Goal: Use online tool/utility: Use online tool/utility

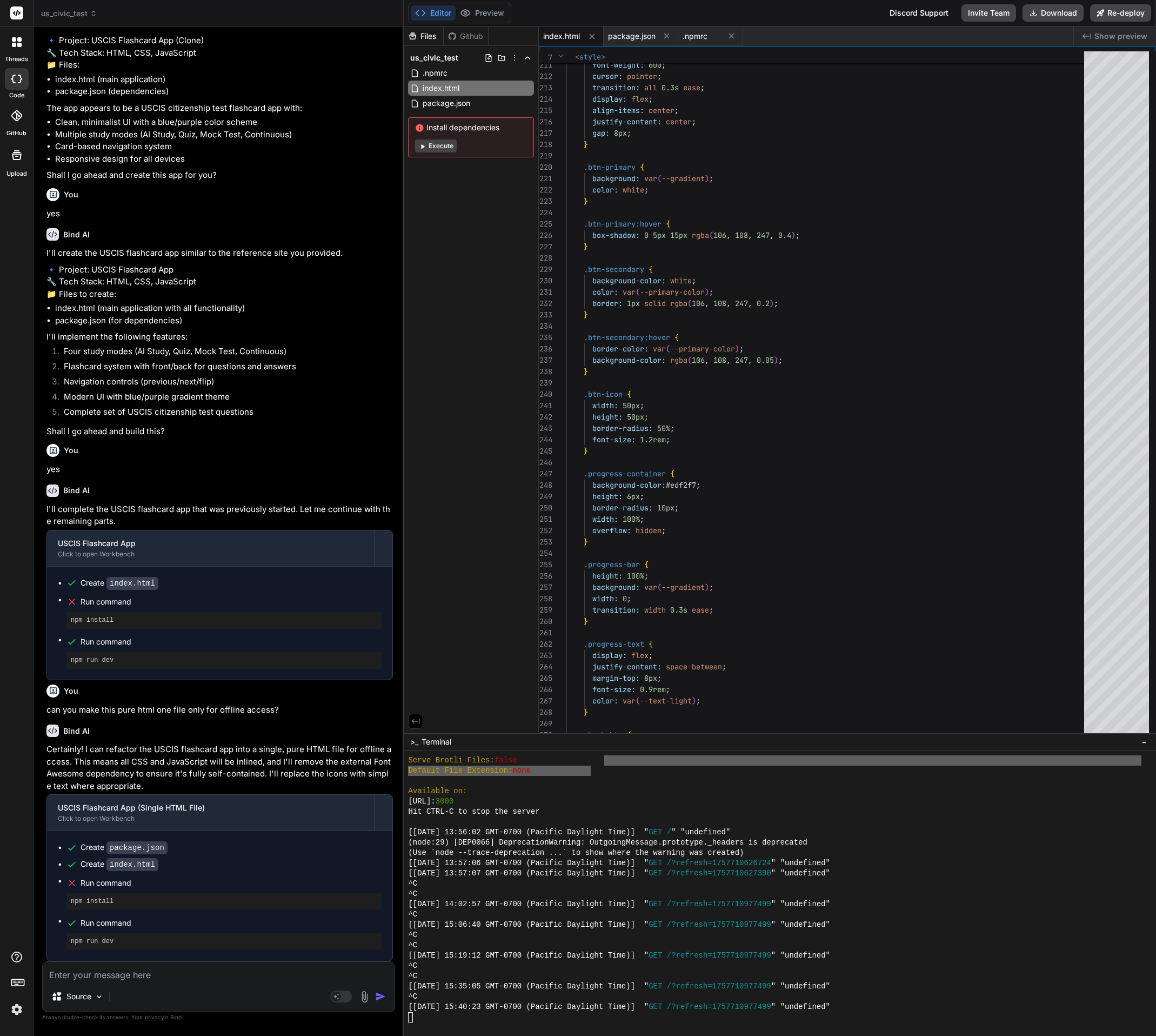
scroll to position [2671, 0]
click at [487, 8] on button "Preview" at bounding box center [482, 13] width 53 height 15
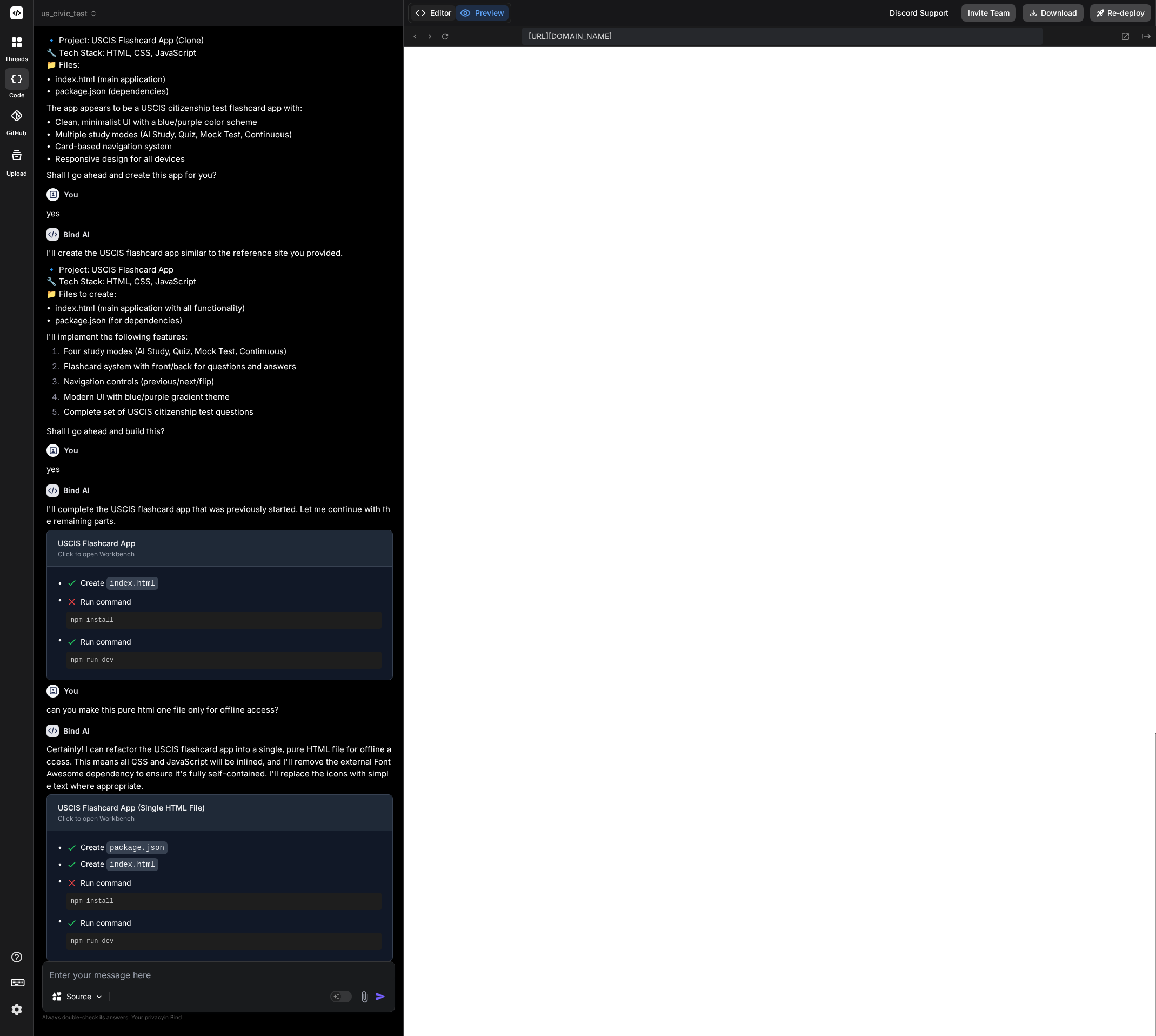
click at [437, 18] on button "Editor" at bounding box center [433, 13] width 45 height 15
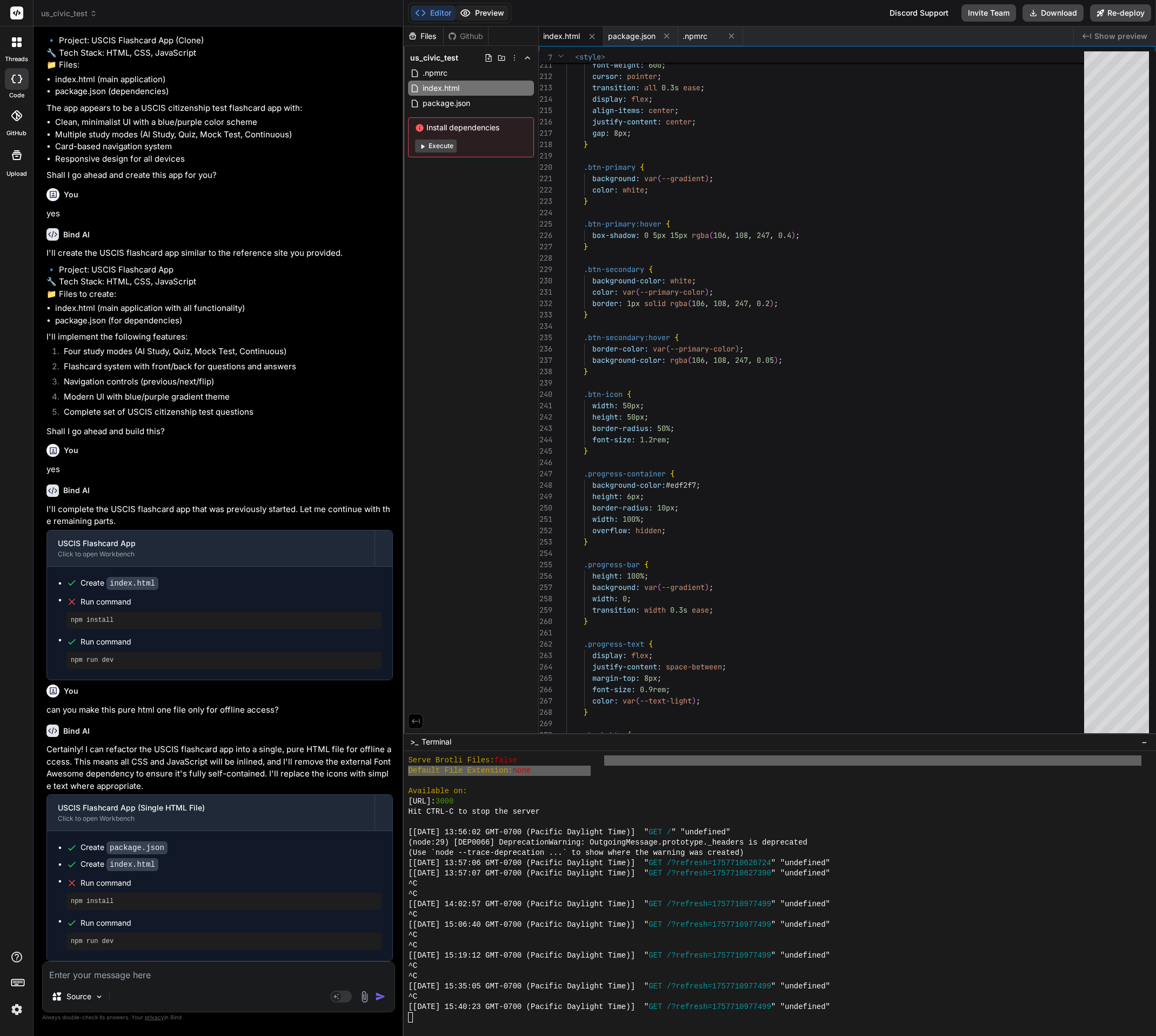
click at [500, 12] on button "Preview" at bounding box center [482, 13] width 53 height 15
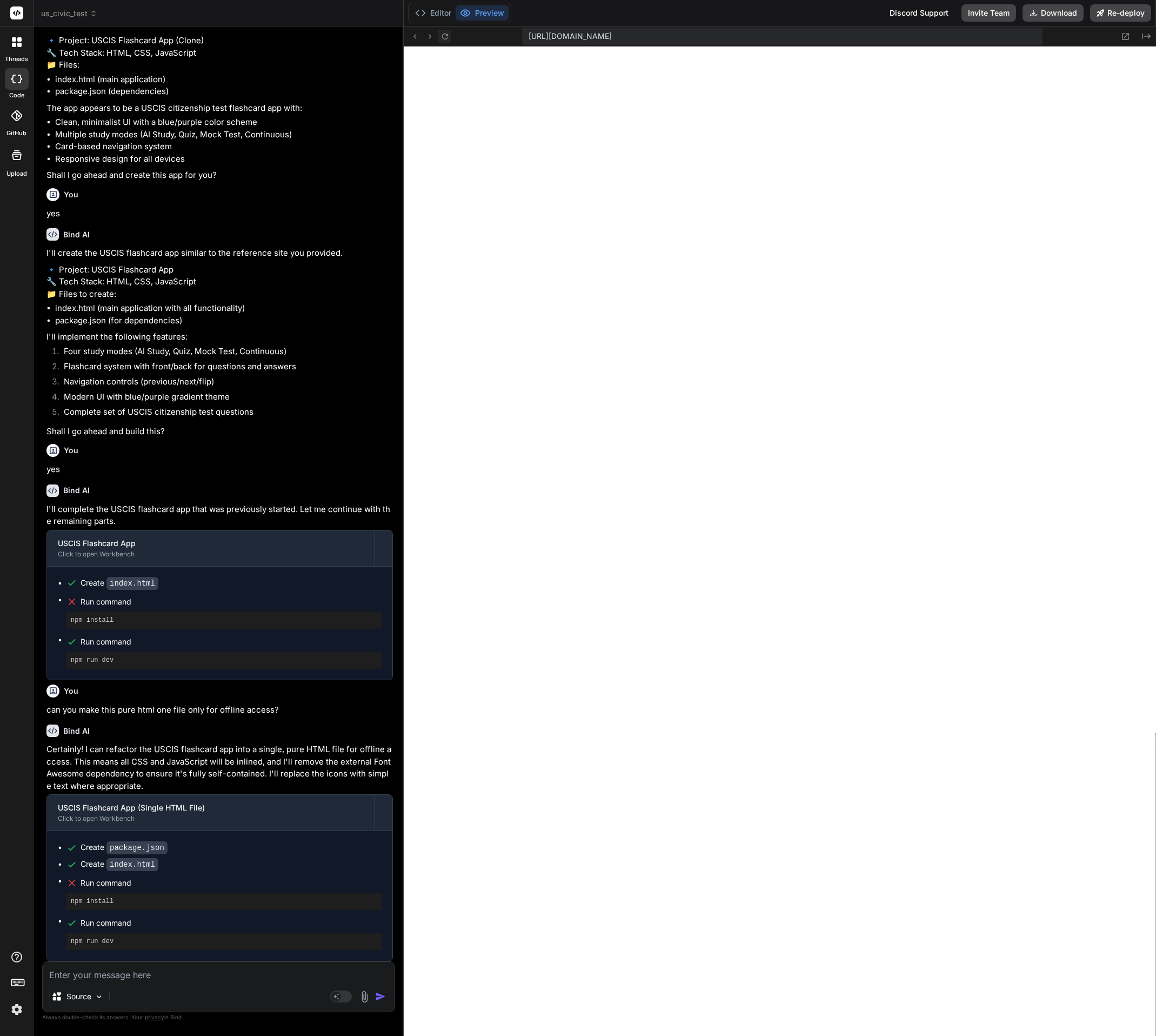
click at [444, 37] on icon at bounding box center [445, 37] width 9 height 9
click at [428, 16] on button "Editor" at bounding box center [433, 13] width 45 height 15
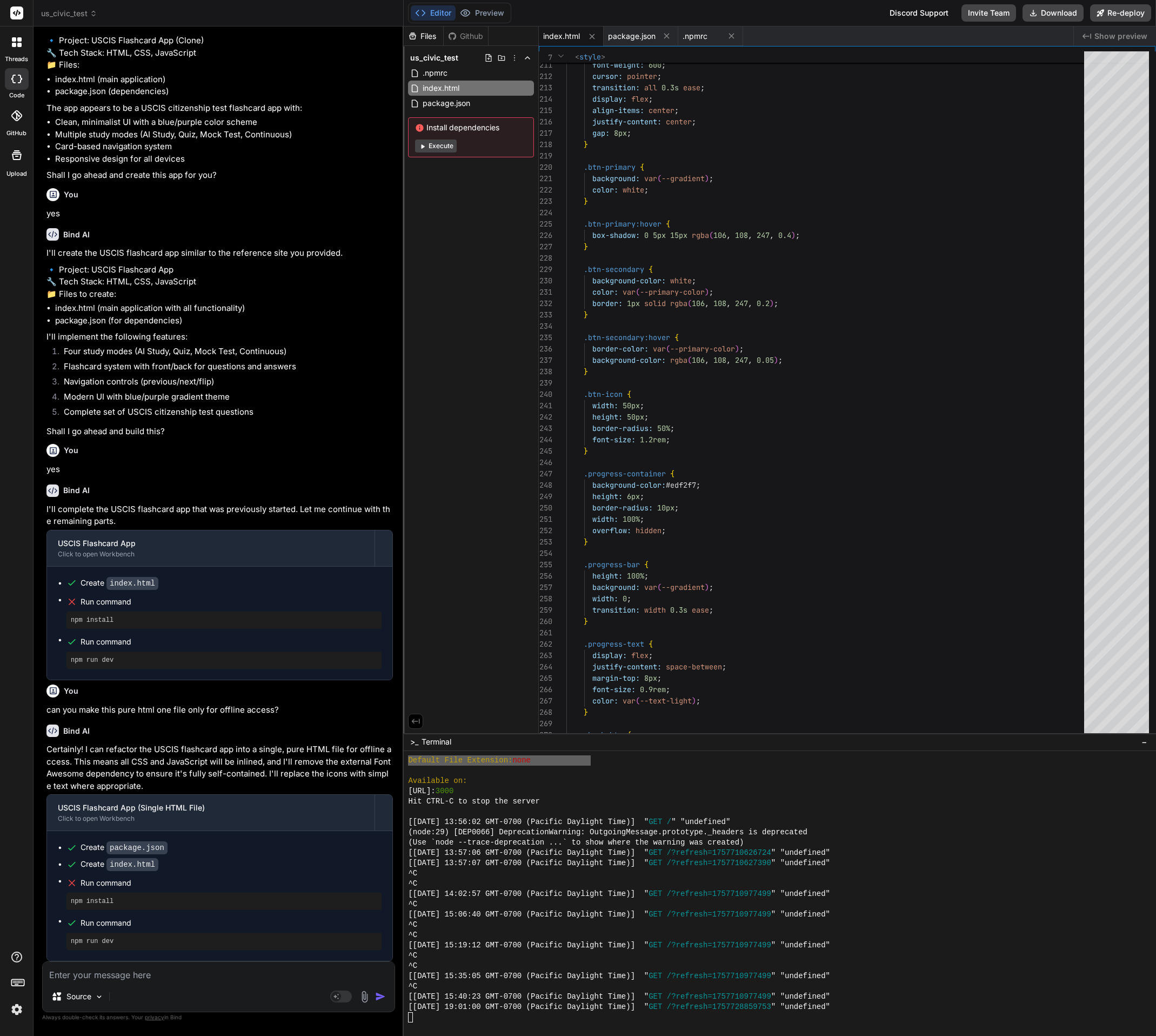
type textarea "} }); // Initial load updateCardContent(); </script> </body> </html>"
type textarea "x"
type textarea "} } }); // Initial load updateCardContent(); </script> </body> </html>"
type textarea "x"
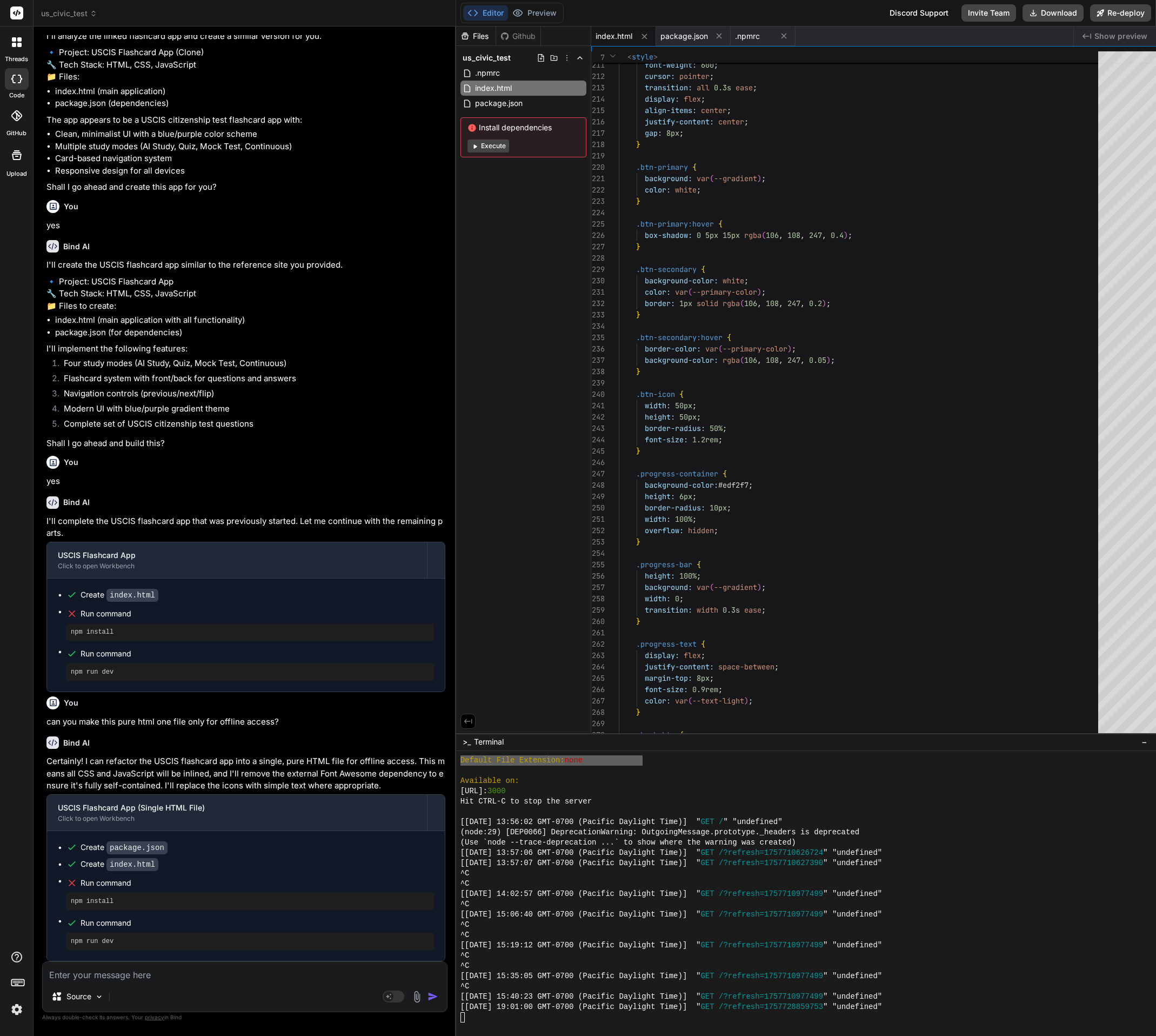
type textarea "</html>"
type textarea "x"
type textarea "updateCardContent(); </script> </body> </html>"
type textarea "x"
type textarea "</script> </body> </html>"
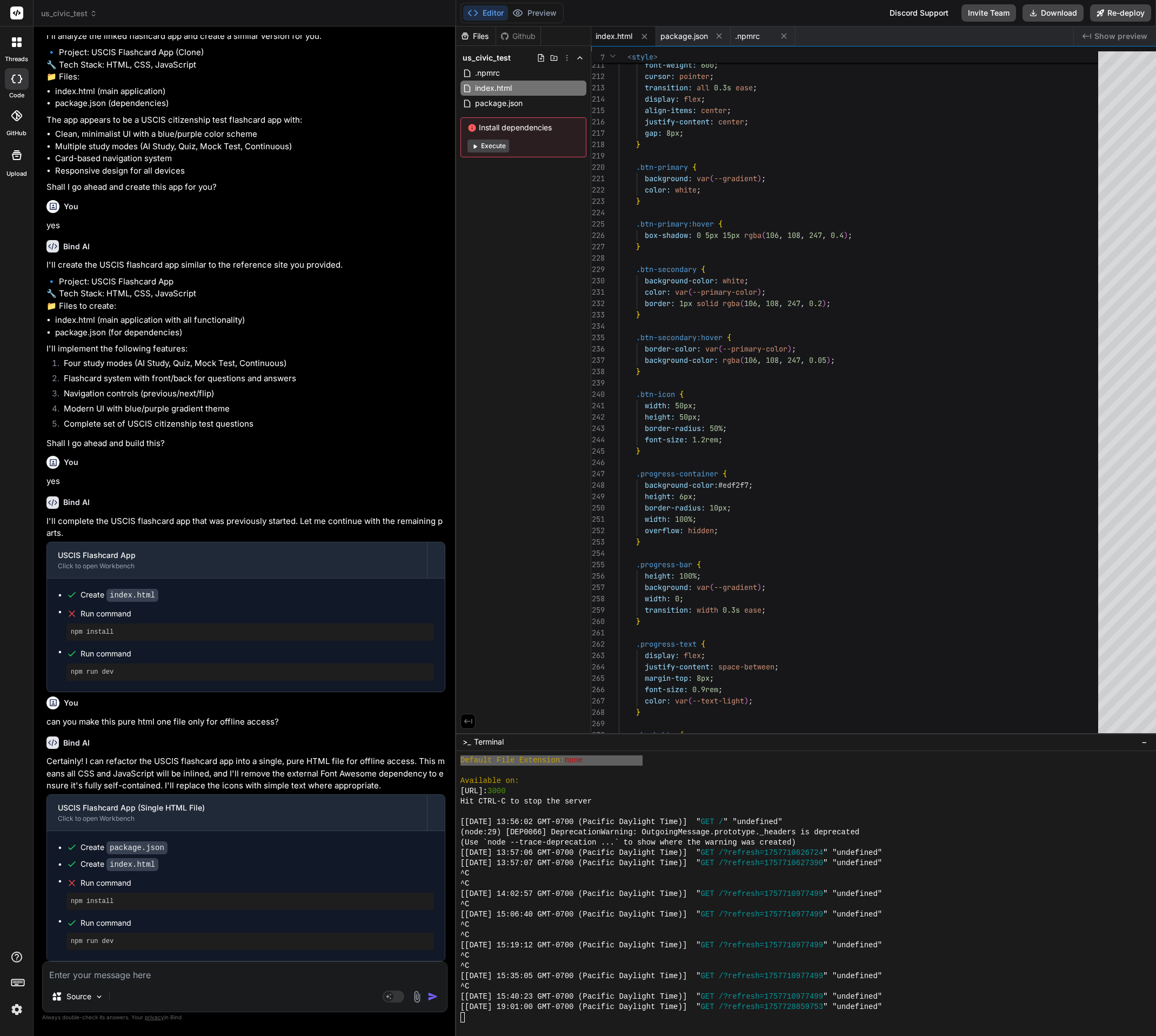
type textarea "x"
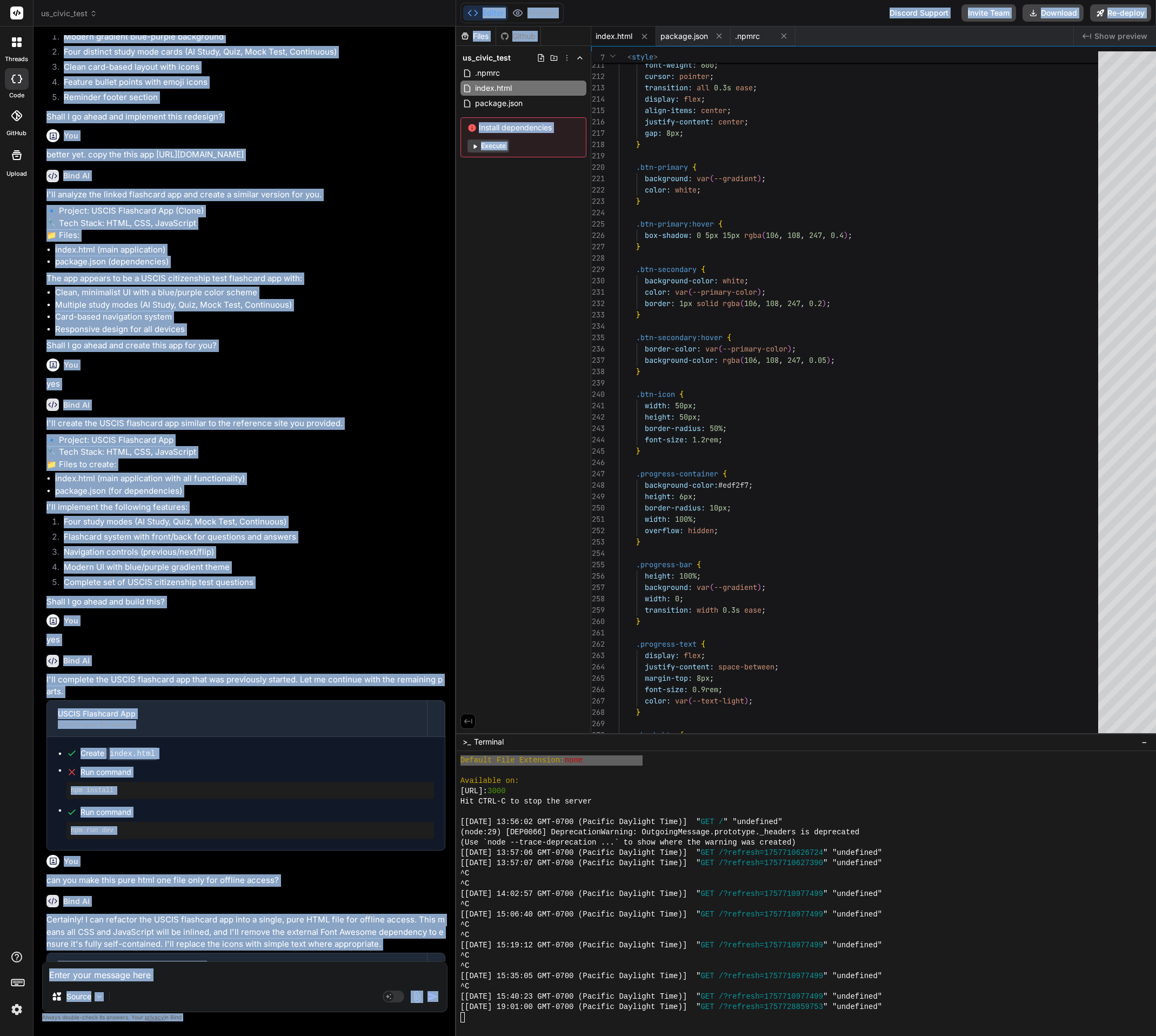
type textarea "}); // Initial load updateCardContent(); </script> </body> </html>"
type textarea "x"
type textarea "</html>"
type textarea "x"
type textarea "updateCardContent(); </script> </body> </html>"
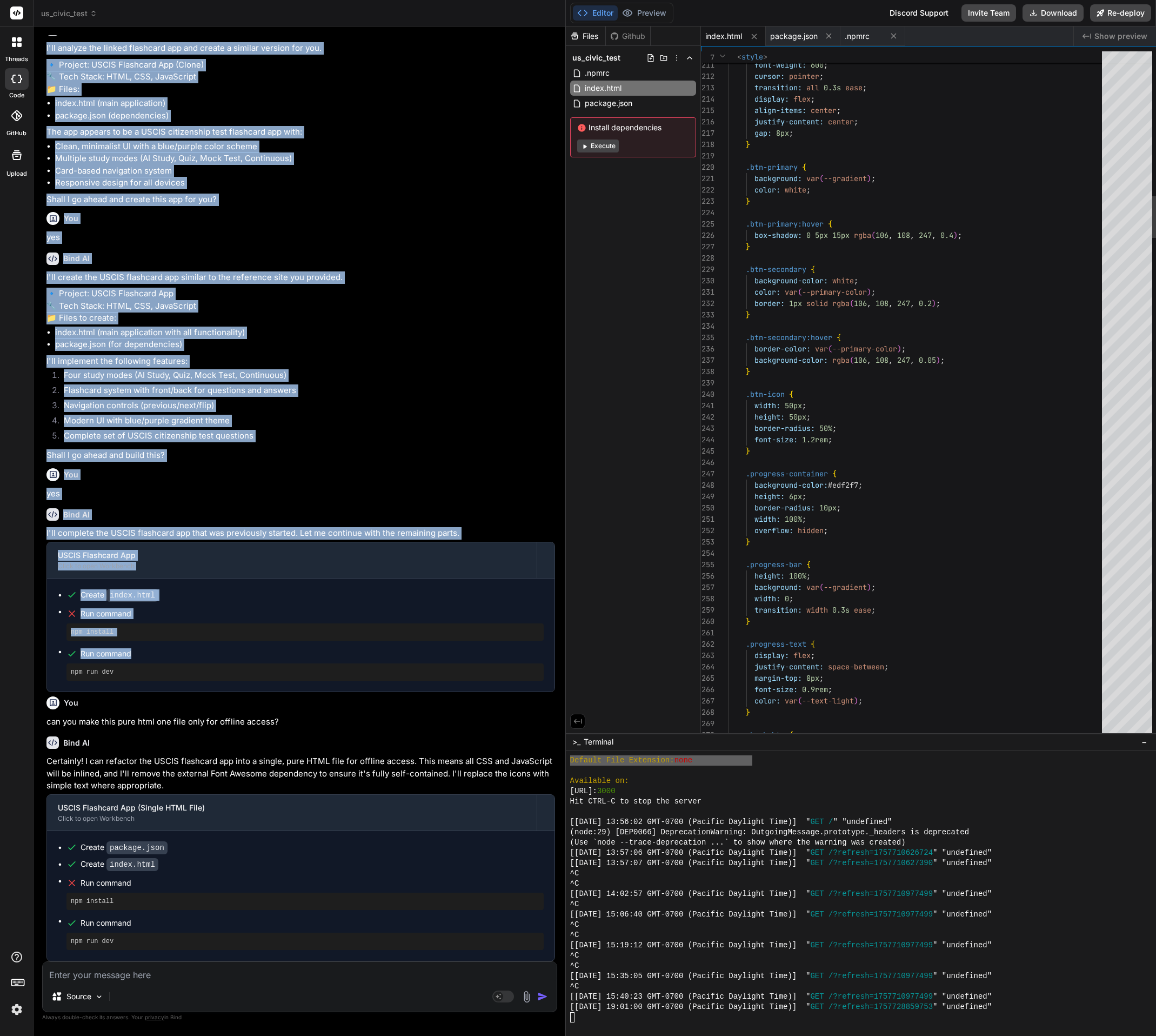
type textarea "x"
type textarea "} }); // Initial load updateCardContent(); </script> </body> </html>"
type textarea "x"
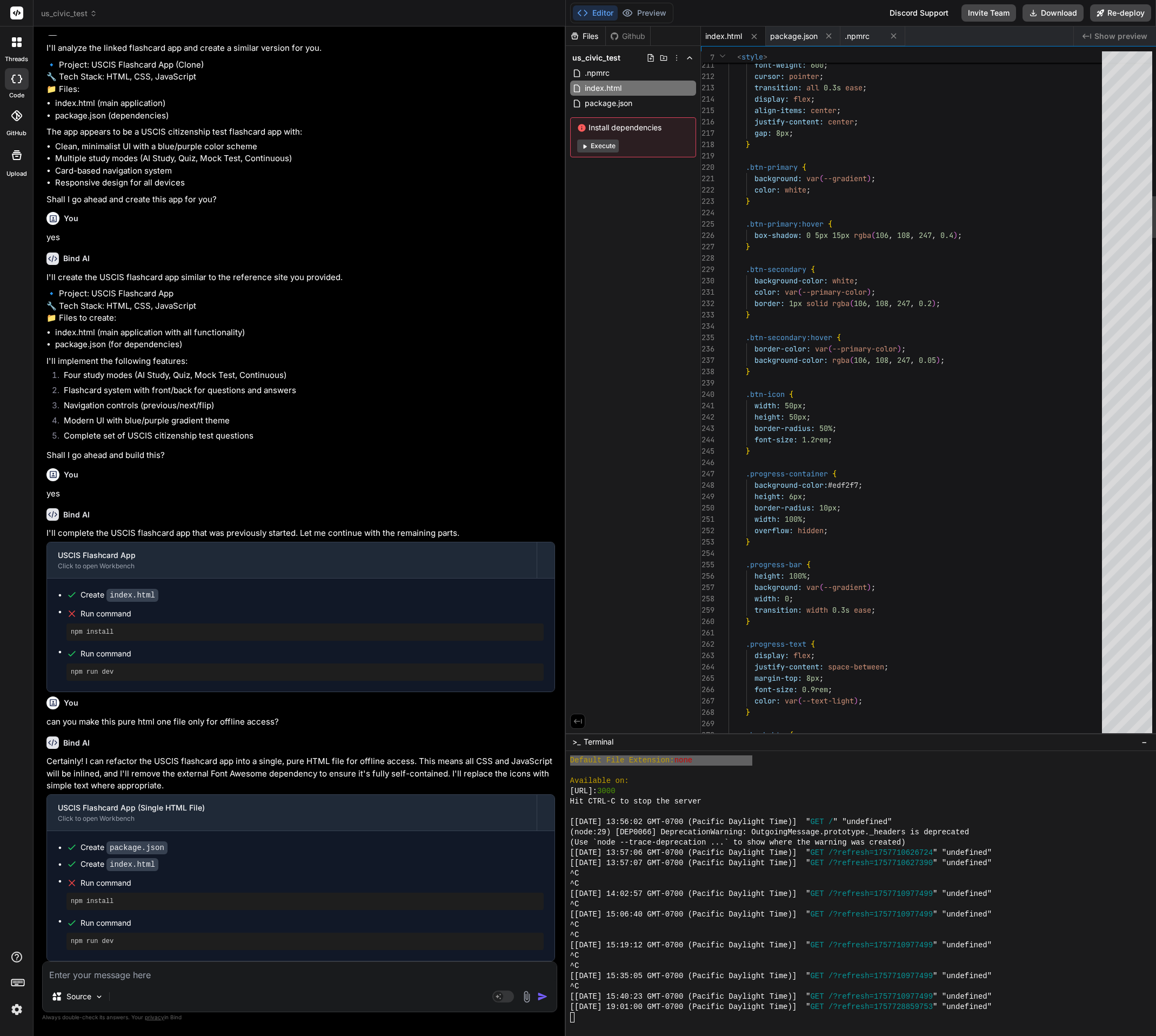
type textarea "</html>"
type textarea "x"
type textarea "}); // Initial load updateCardContent(); </script> </body> </html>"
type textarea "x"
type textarea "} }); // Initial load updateCardContent(); </script> </body> </html>"
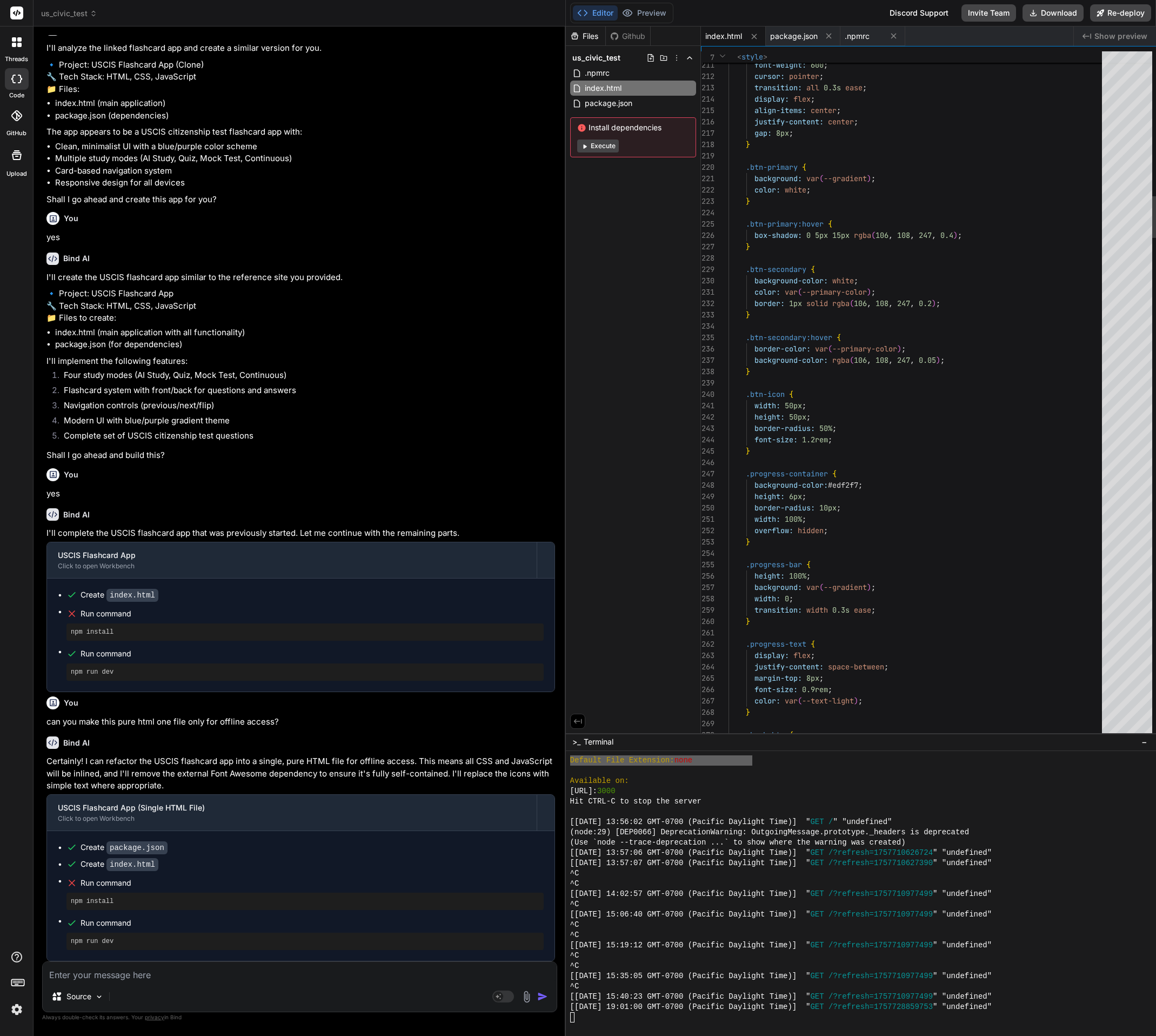
type textarea "x"
type textarea "}); // Initial load updateCardContent(); </script> </body> </html>"
type textarea "x"
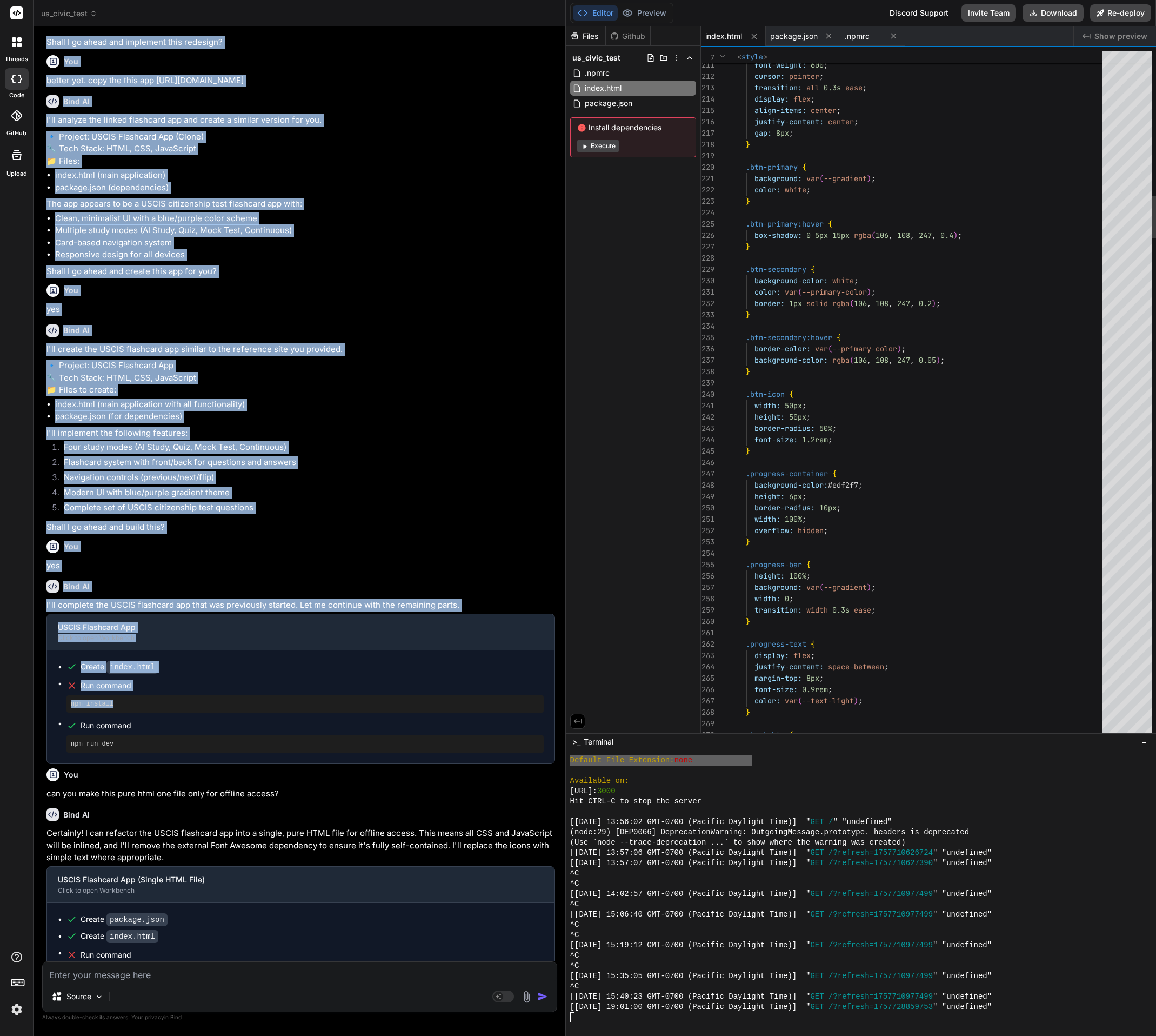
type textarea "updateCardContent(); </script> </body> </html>"
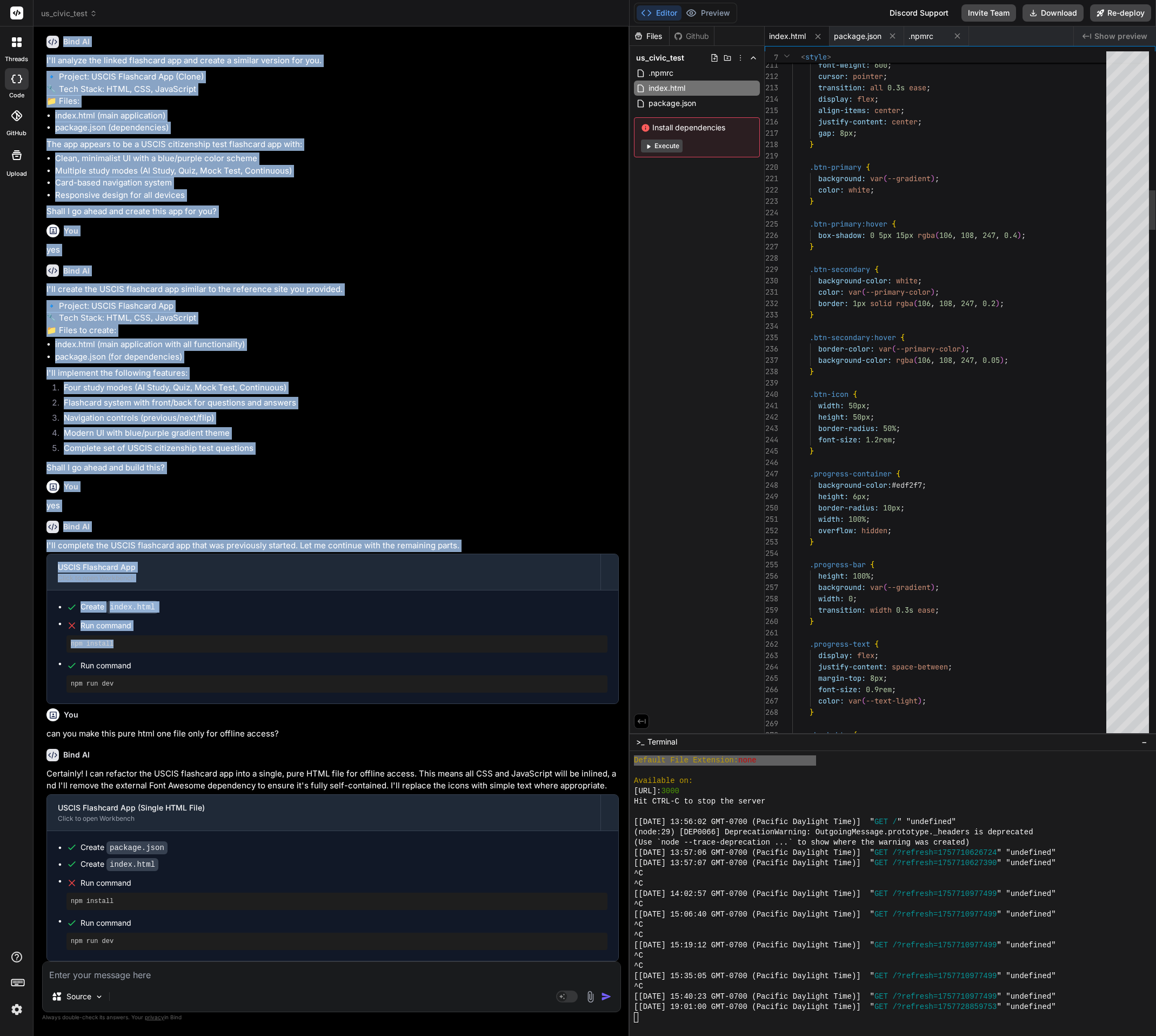
type textarea "x"
type textarea "}); // Initial load updateCardContent(); </script> </body> </html>"
type textarea "x"
type textarea "updateCardContent(); </script> </body> </html>"
type textarea "x"
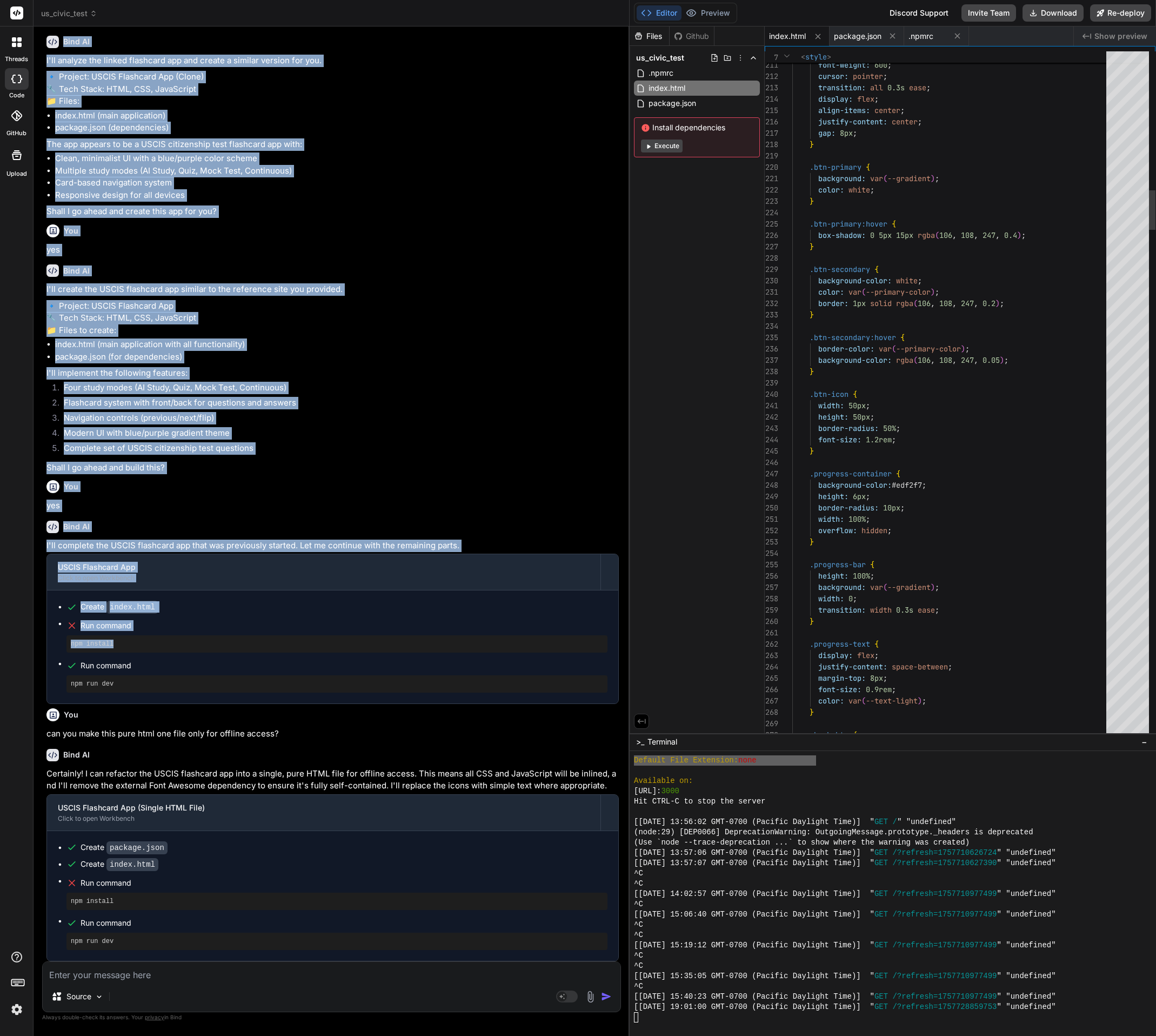
type textarea "} }); // Initial load updateCardContent(); </script> </body> </html>"
type textarea "x"
type textarea "} }); // Initial load updateCardContent(); </script> </body> </html>"
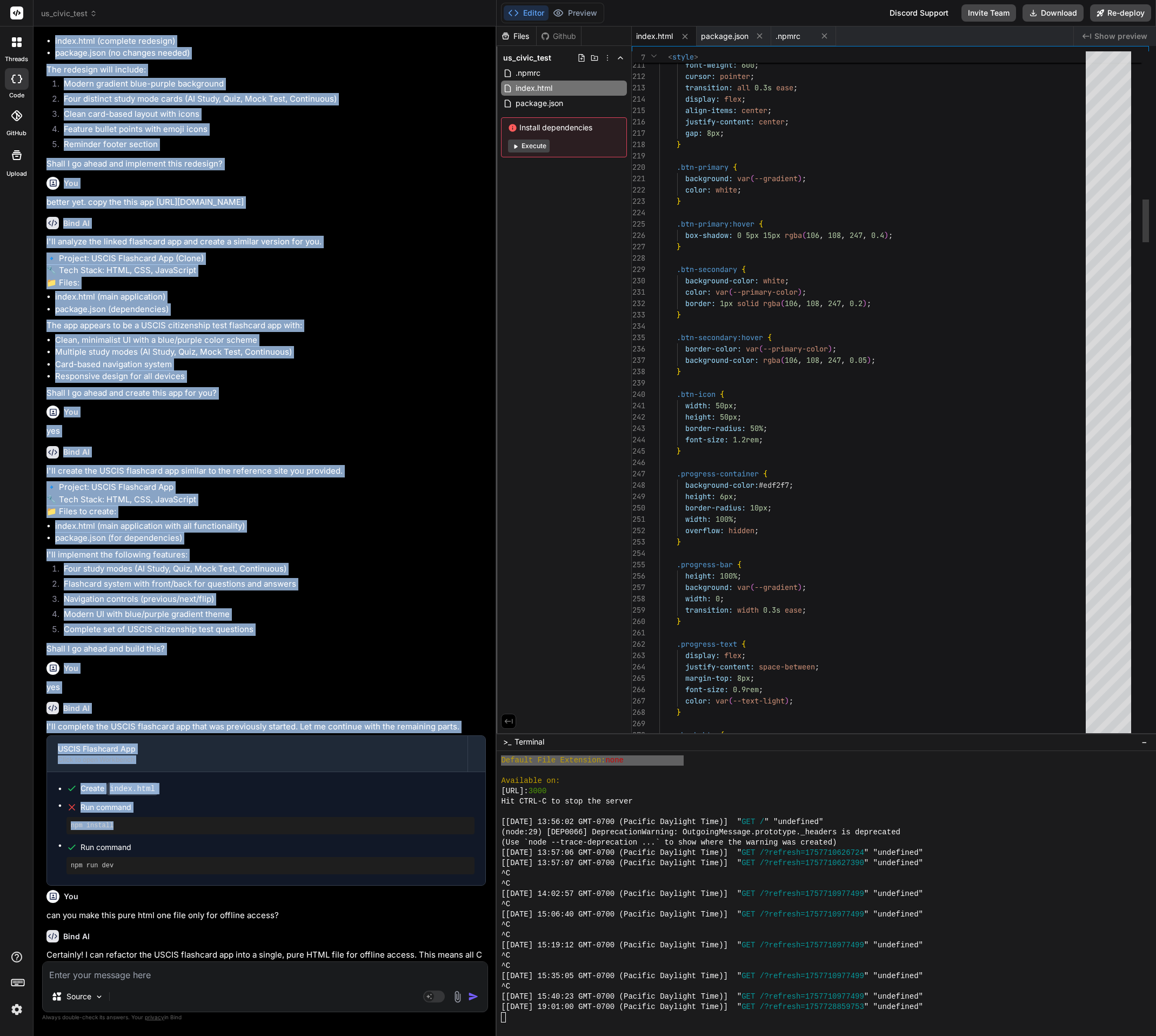
type textarea "x"
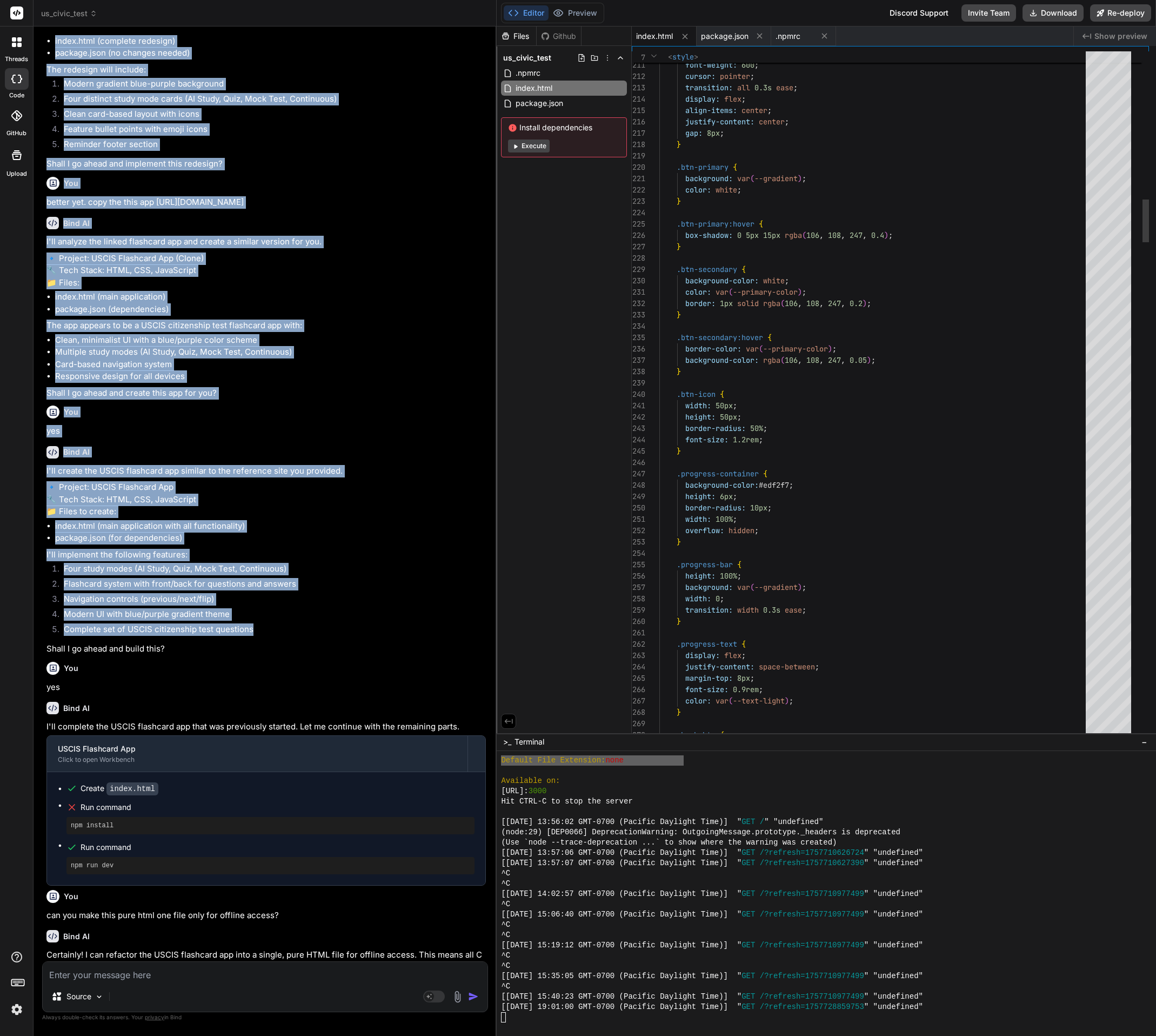
type textarea "// Initial load updateCardContent(); </script> </body> </html>"
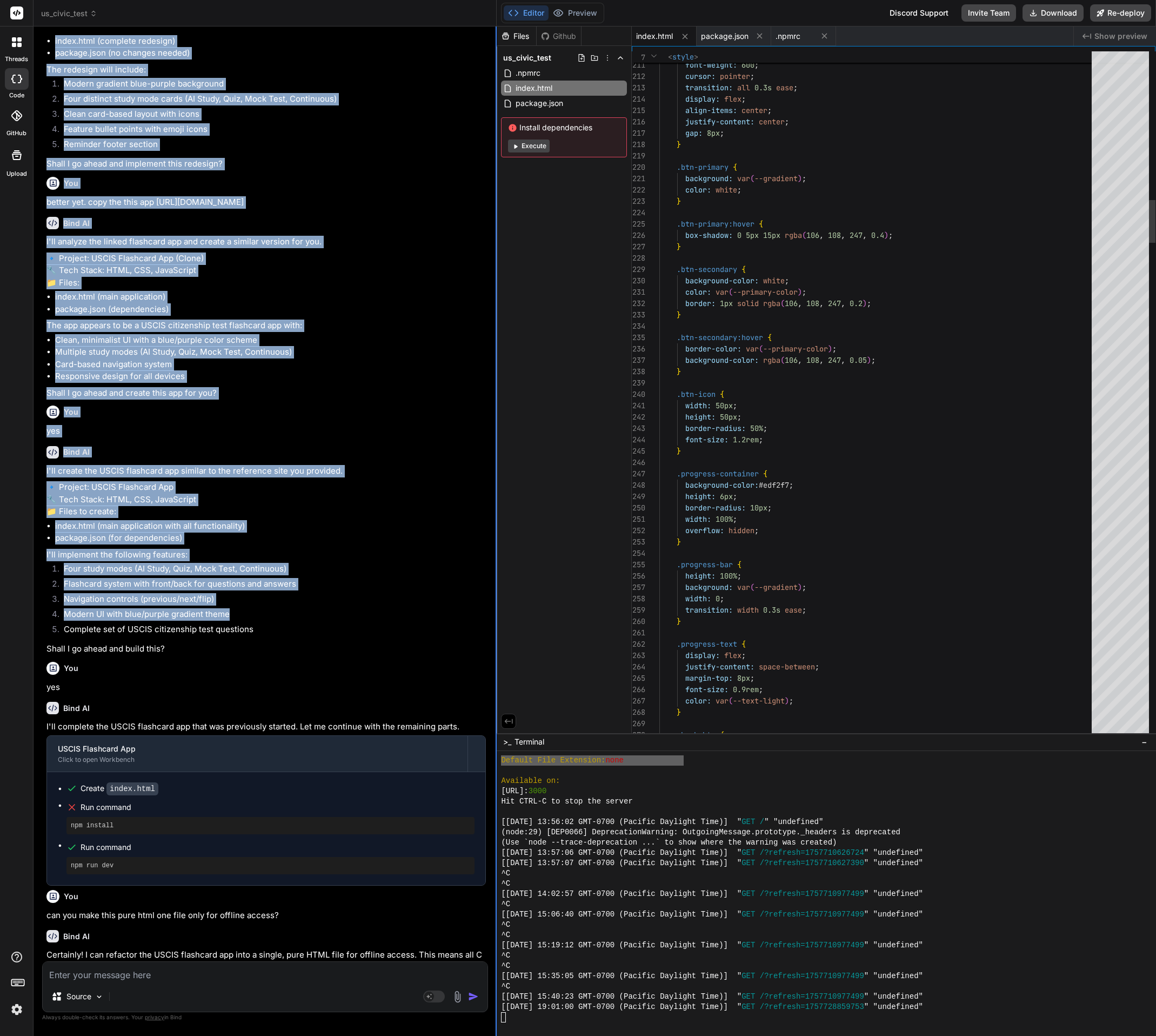
type textarea "x"
type textarea "} }); // Initial load updateCardContent(); </script> </body> </html>"
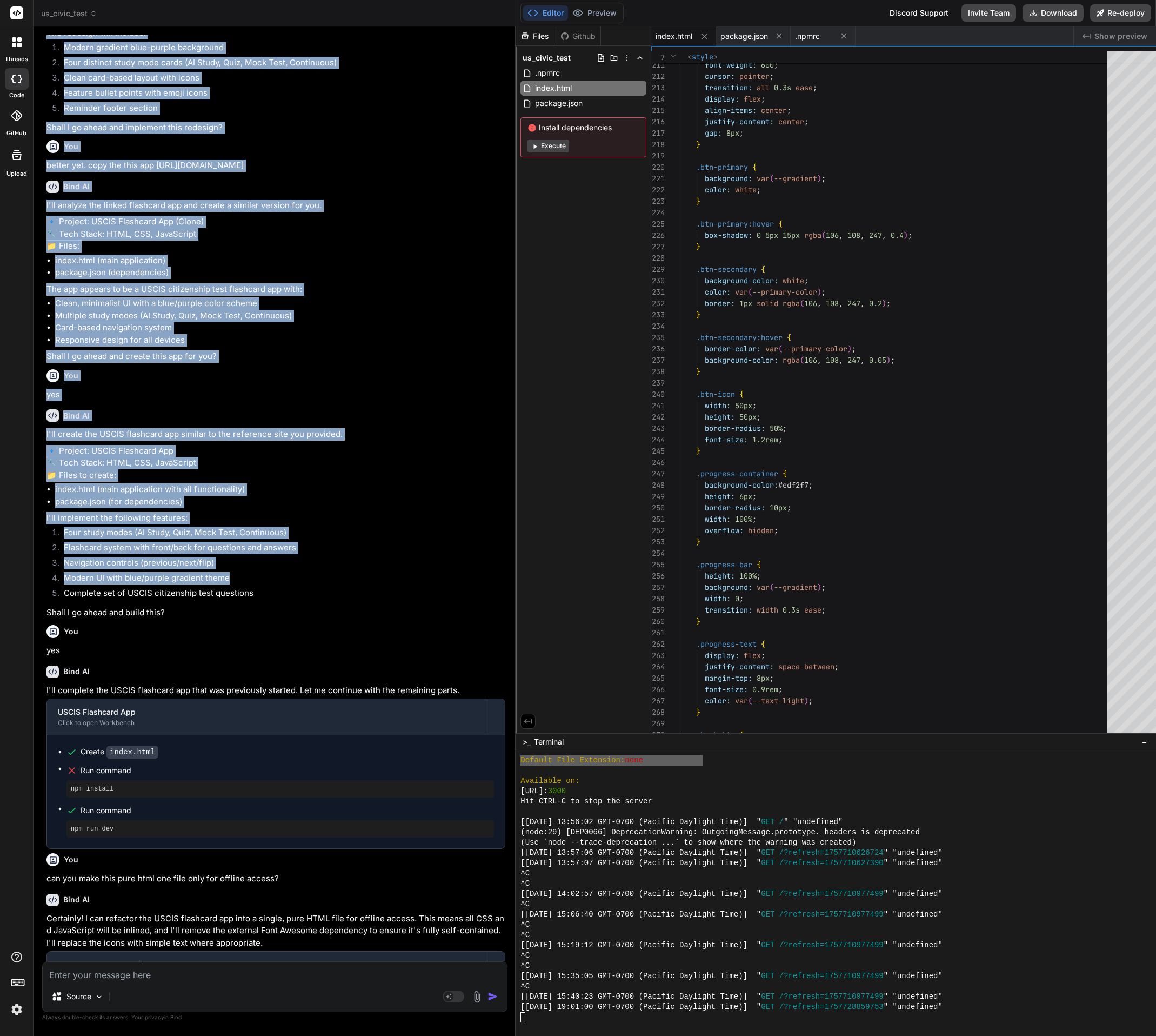
type textarea "x"
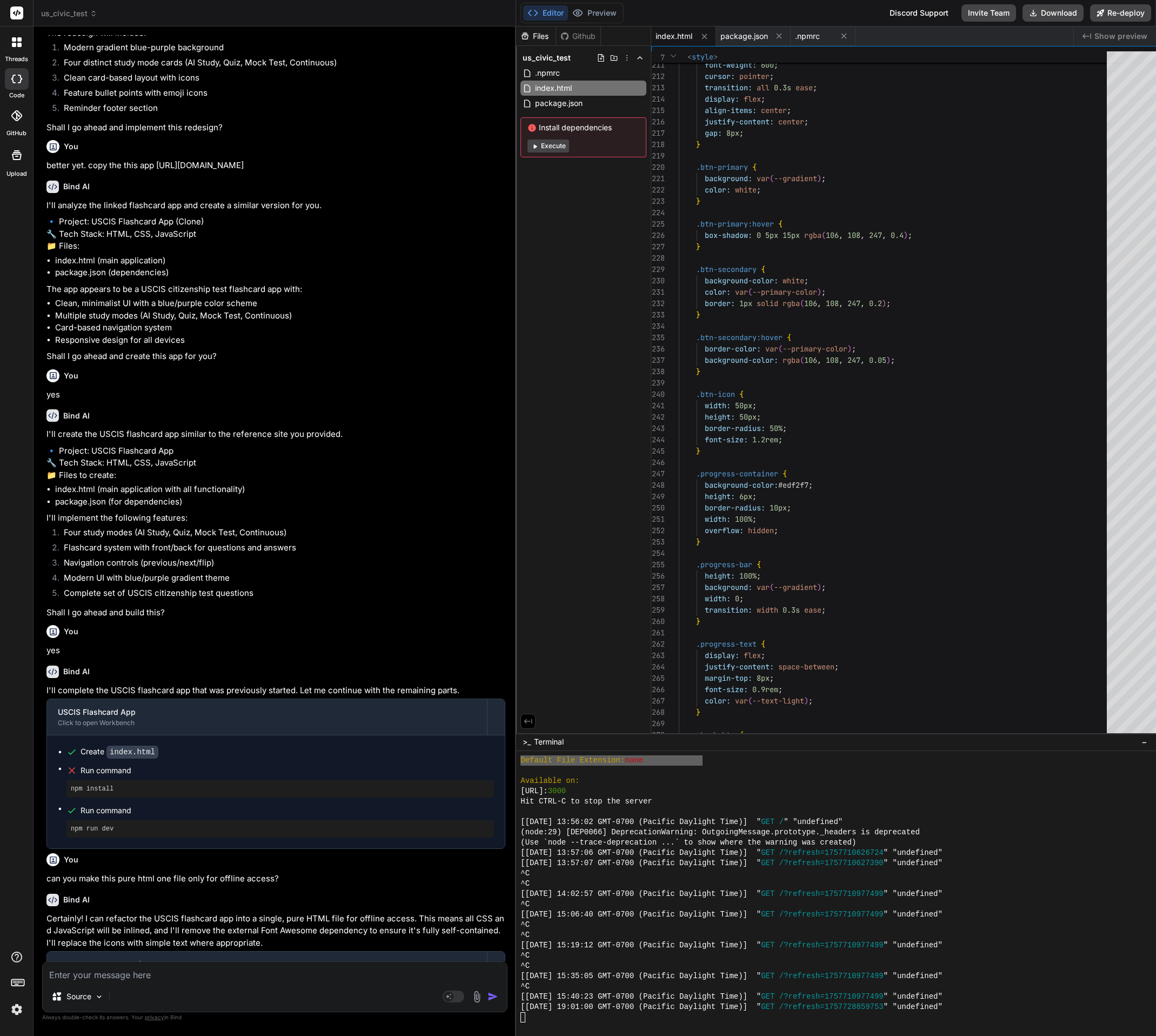
type textarea "x"
type textarea "}); // Initial load updateCardContent(); </script> </body> </html>"
type textarea "x"
type textarea "</body> </html>"
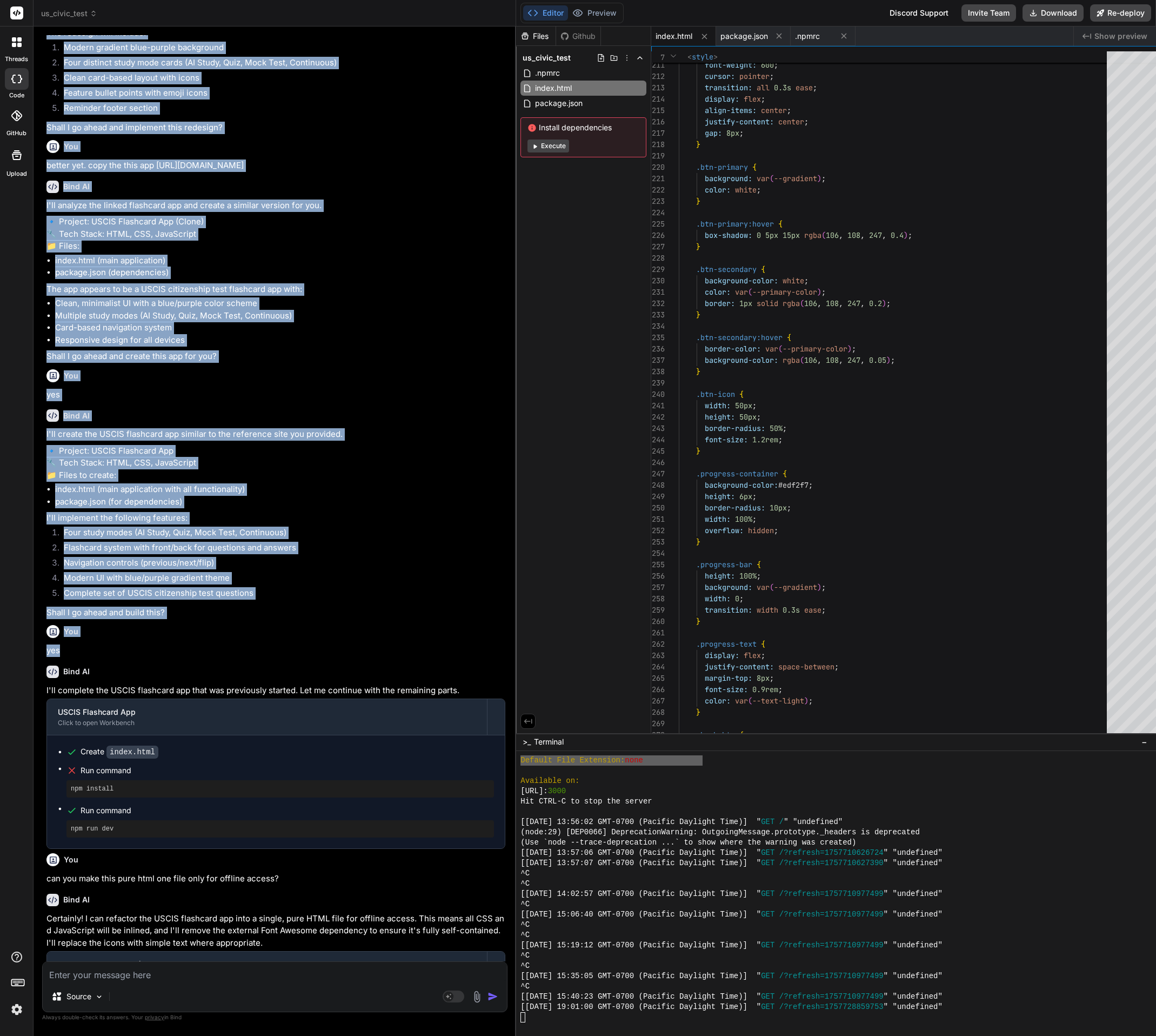
type textarea "x"
type textarea "// Initial load updateCardContent(); </script> </body> </html>"
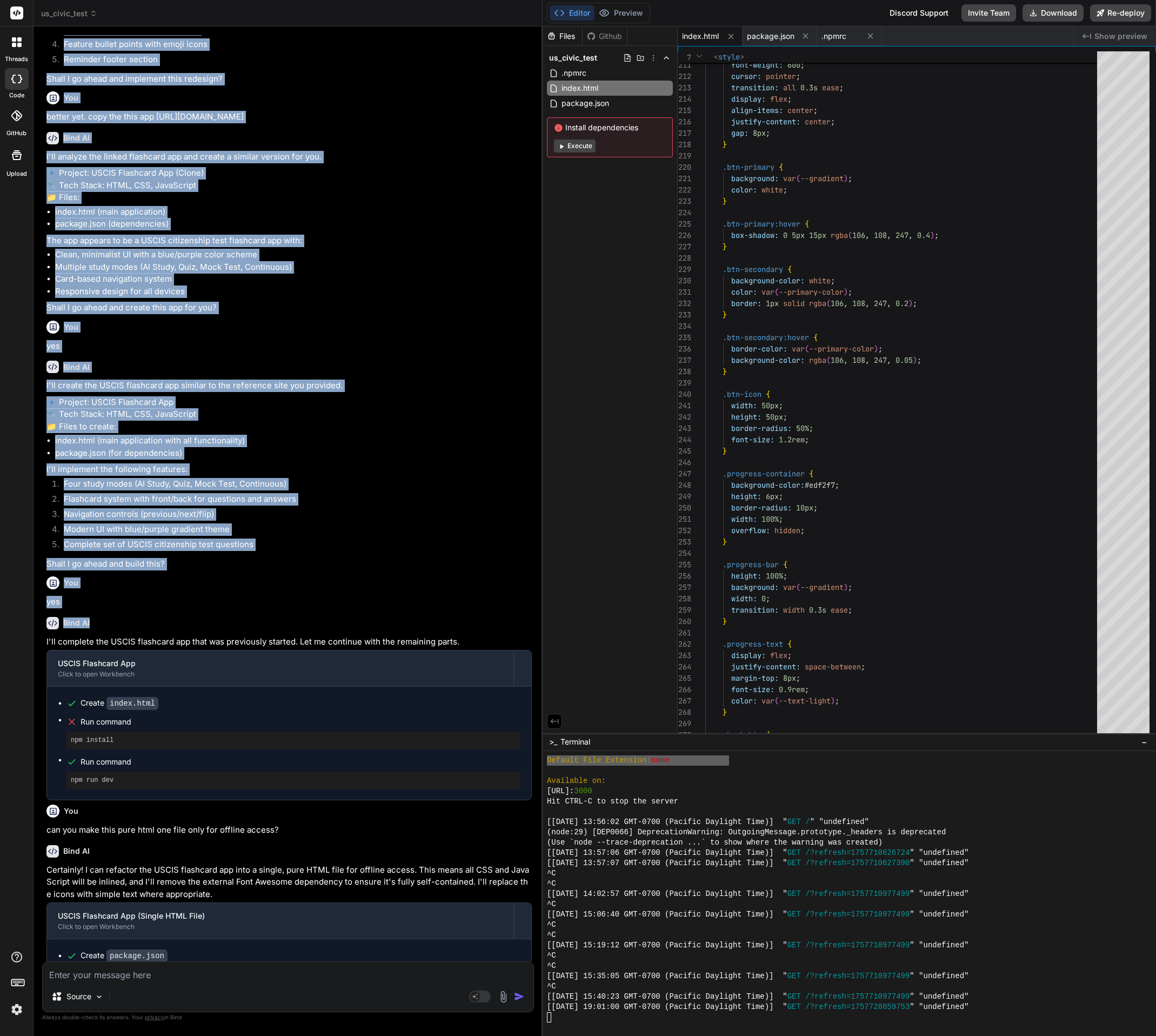
type textarea "x"
type textarea "}); // Initial load updateCardContent(); </script> </body> </html>"
type textarea "x"
type textarea "</script> </body> </html>"
type textarea "x"
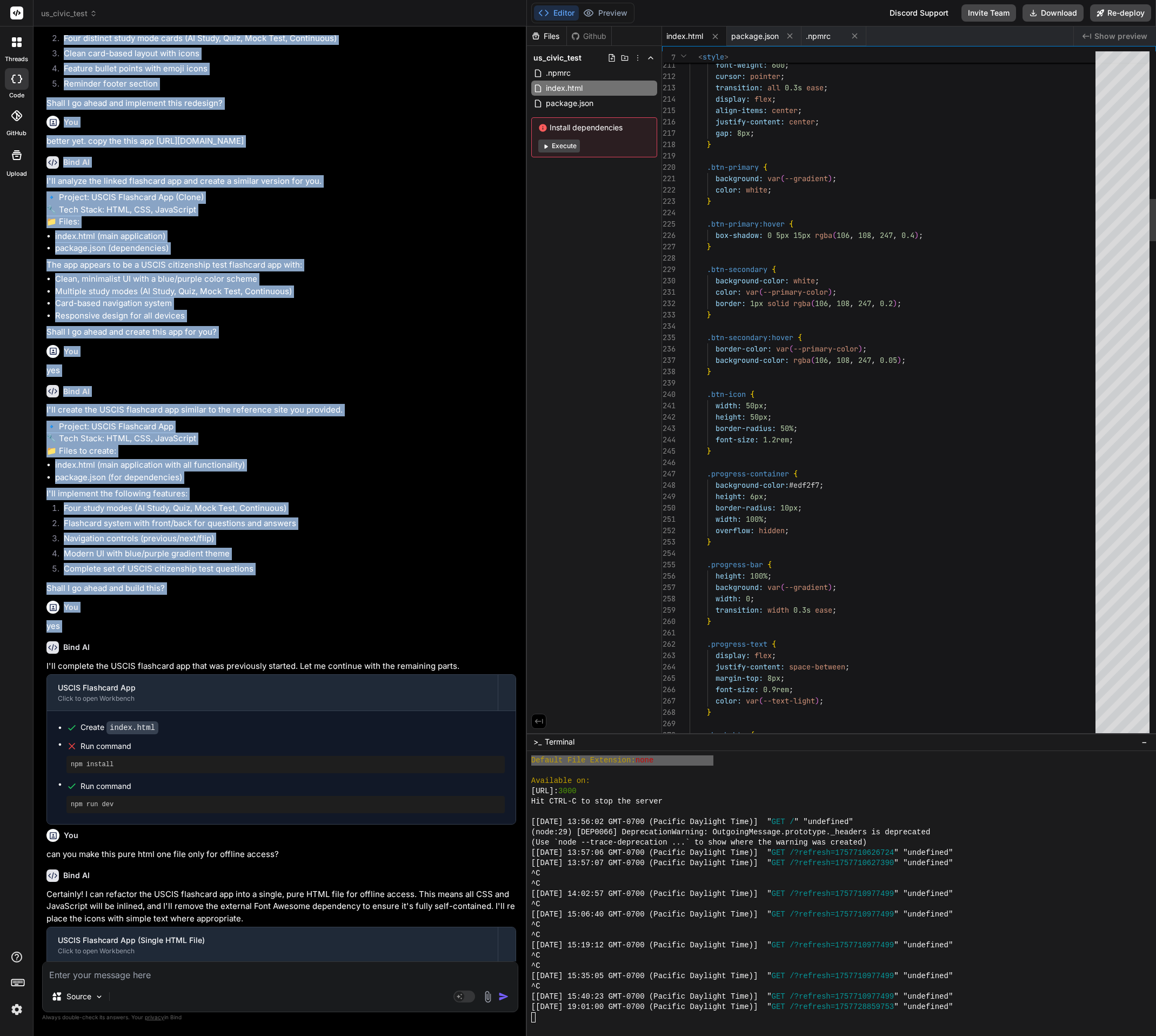
drag, startPoint x: 403, startPoint y: 636, endPoint x: 508, endPoint y: 646, distance: 105.5
click at [508, 646] on div "Bind AI Web Search Created with Pixso. Code Generator You change back to main m…" at bounding box center [280, 531] width 493 height 1010
click at [605, 14] on button "Preview" at bounding box center [605, 13] width 53 height 15
